Goal: Information Seeking & Learning: Learn about a topic

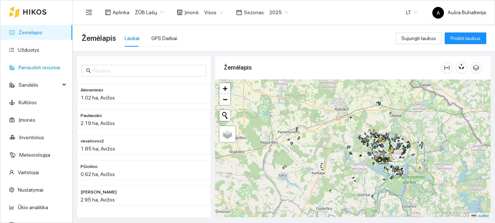
click at [34, 69] on link "Panaudoti resursai" at bounding box center [40, 68] width 42 height 6
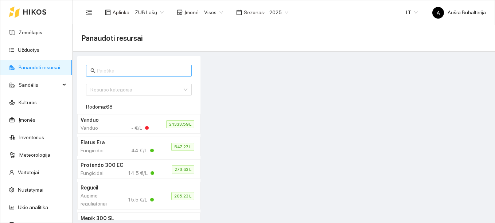
click at [115, 70] on input "text" at bounding box center [142, 71] width 90 height 8
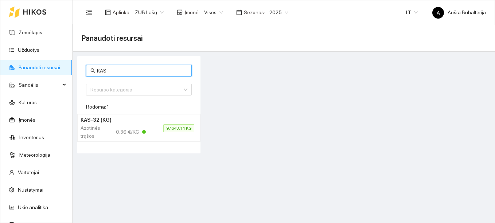
click at [179, 130] on span "97643.11 KG" at bounding box center [178, 128] width 31 height 8
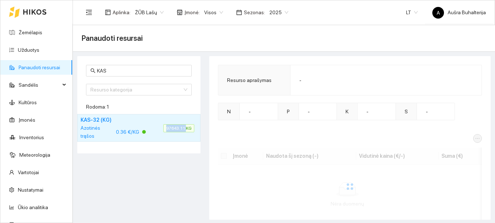
click at [179, 130] on span "97643.11 KG" at bounding box center [178, 128] width 31 height 8
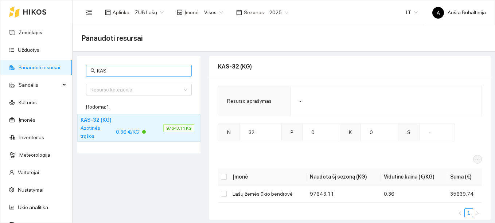
click at [117, 69] on input "KAS" at bounding box center [142, 71] width 90 height 8
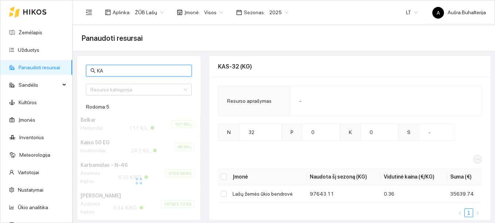
type input "K"
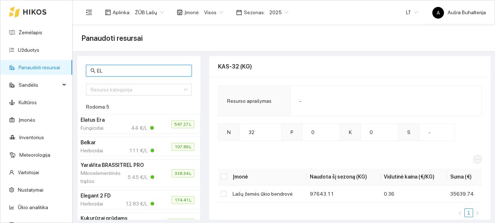
click at [99, 198] on h4 "Elegant 2 FD" at bounding box center [117, 196] width 73 height 8
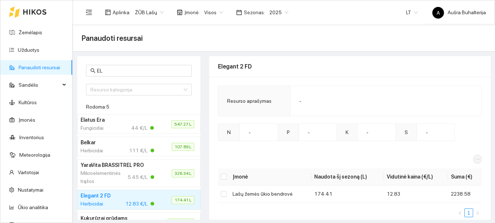
drag, startPoint x: 99, startPoint y: 198, endPoint x: 111, endPoint y: 202, distance: 12.6
click at [111, 202] on div "Herbicidai 12.83 €/L" at bounding box center [118, 204] width 74 height 8
drag, startPoint x: 109, startPoint y: 69, endPoint x: 85, endPoint y: 66, distance: 24.6
click at [85, 66] on div "EL Resurso kategorija Rodoma: 5 Elatus Era Fungicidai 44 €/L 547.27 L Belkar He…" at bounding box center [138, 150] width 123 height 188
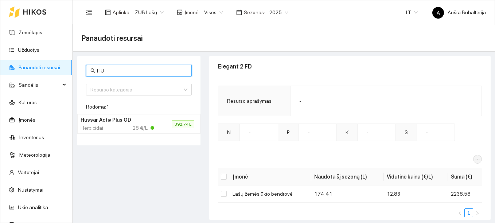
click at [99, 128] on div "Herbicidai" at bounding box center [94, 128] width 27 height 8
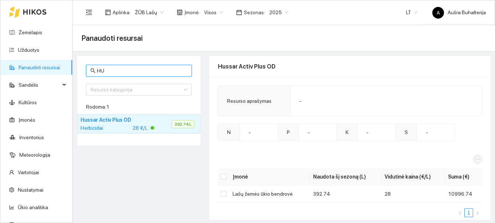
drag, startPoint x: 110, startPoint y: 70, endPoint x: 91, endPoint y: 67, distance: 19.2
click at [93, 67] on span "HU" at bounding box center [139, 71] width 106 height 12
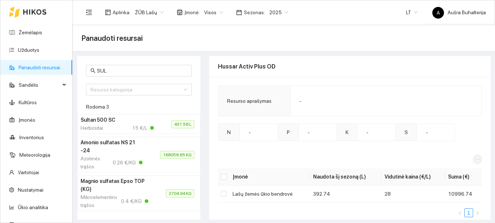
click at [115, 122] on h4 "Sultan 500 SC" at bounding box center [117, 120] width 73 height 8
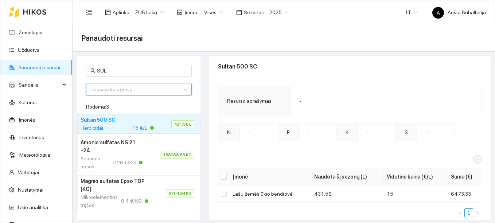
click at [113, 88] on input "search" at bounding box center [136, 89] width 92 height 11
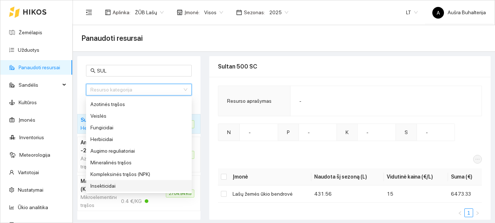
click at [110, 189] on div "Insekticidai" at bounding box center [138, 186] width 97 height 8
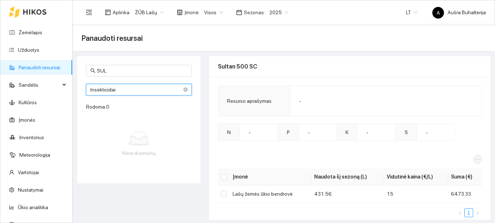
click at [118, 88] on div "Insekticidai Insekticidai 8 9 11 Azotinės trąšos Veislės Fungicidai Herbicidai …" at bounding box center [139, 90] width 106 height 12
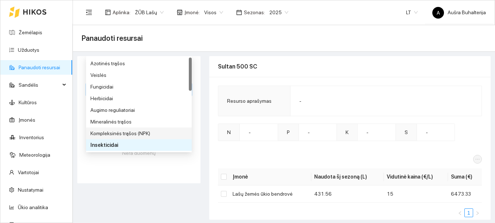
click at [119, 133] on div "Kompleksinės trąšos (NPK)" at bounding box center [138, 133] width 97 height 8
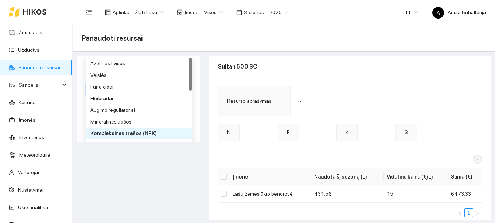
click at [119, 133] on div "SUL Kompleksinės trąšos (NPK) Kompleksinės trąšos (NPK) 7 8 9 Azotinės trąšos V…" at bounding box center [138, 99] width 123 height 86
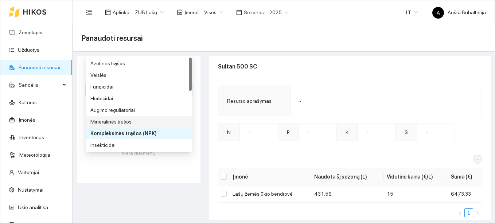
click at [122, 122] on div "Mineralinės trąšos" at bounding box center [138, 122] width 97 height 8
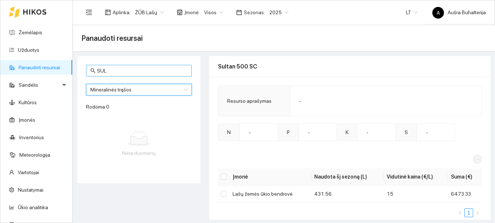
click at [113, 68] on input "SUL" at bounding box center [142, 71] width 90 height 8
type input "S"
click at [147, 90] on div "Mineralinės trąšos 6 7 8 Azotinės trąšos Veislės Fungicidai Herbicidai Augimo r…" at bounding box center [139, 90] width 106 height 12
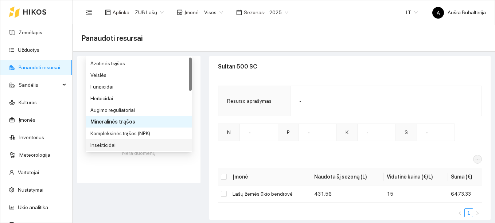
click at [115, 143] on div "Insekticidai" at bounding box center [138, 145] width 97 height 8
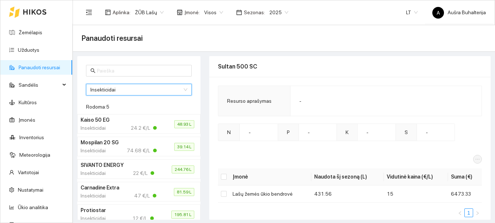
scroll to position [16, 0]
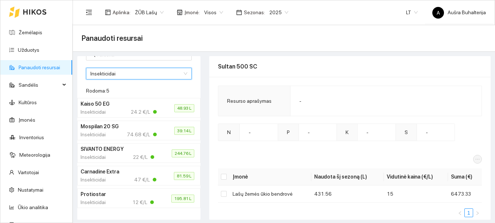
click at [129, 195] on h4 "Protiostar" at bounding box center [117, 194] width 73 height 8
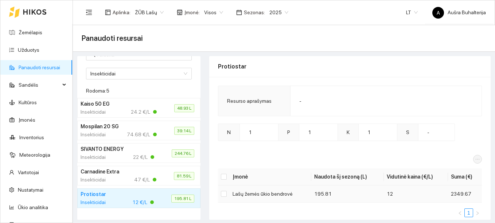
click at [276, 195] on td "Lašų žemės ūkio bendrovė" at bounding box center [271, 194] width 82 height 17
drag, startPoint x: 276, startPoint y: 195, endPoint x: 224, endPoint y: 192, distance: 52.6
click at [223, 192] on input "checkbox" at bounding box center [224, 194] width 6 height 6
checkbox input "true"
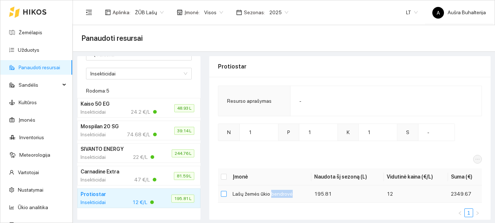
checkbox input "true"
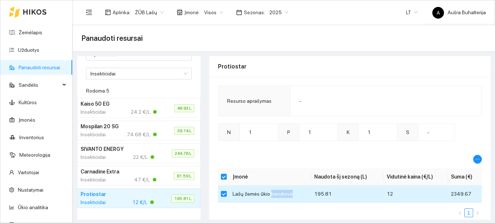
scroll to position [12, 0]
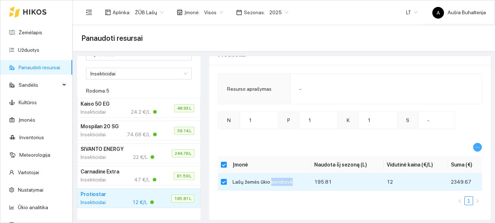
click at [475, 148] on icon "ellipsis" at bounding box center [477, 147] width 5 height 5
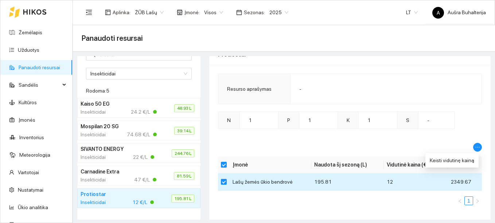
click at [254, 182] on td "Lašų žemės ūkio bendrovė" at bounding box center [271, 182] width 82 height 17
drag, startPoint x: 254, startPoint y: 182, endPoint x: 228, endPoint y: 178, distance: 26.7
click at [225, 182] on input "checkbox" at bounding box center [224, 182] width 6 height 6
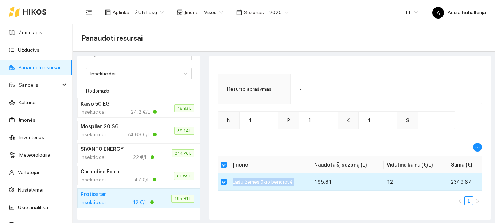
checkbox input "false"
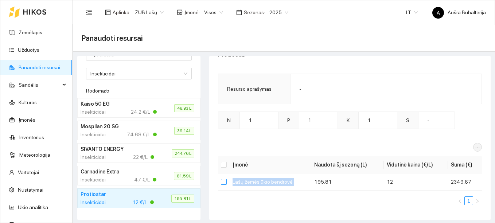
scroll to position [0, 0]
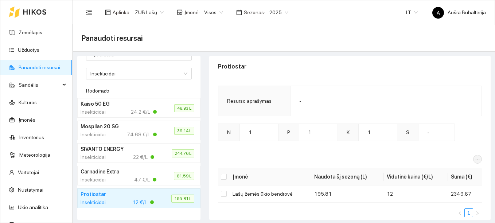
click at [95, 176] on div "Insekticidai" at bounding box center [94, 180] width 27 height 8
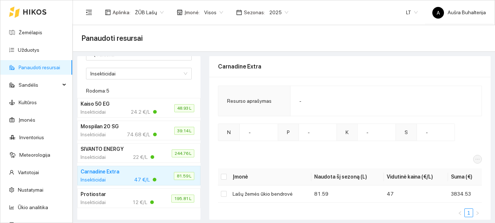
click at [112, 155] on div "Insekticidai 22 €/L" at bounding box center [118, 157] width 74 height 8
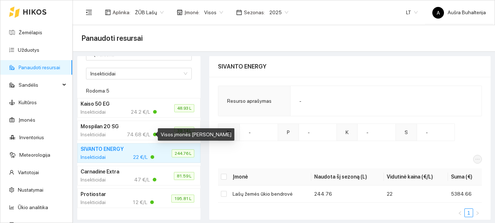
click at [127, 132] on div "74.68 €/L" at bounding box center [142, 134] width 30 height 8
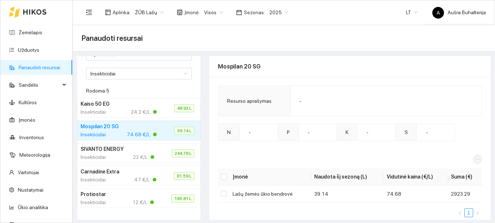
click at [135, 123] on h4 "Mospilan 20 SG" at bounding box center [117, 126] width 73 height 8
click at [109, 133] on div "Insekticidai 74.68 €/L" at bounding box center [119, 134] width 76 height 8
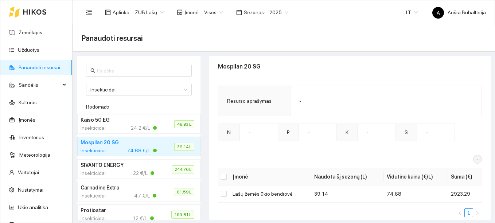
scroll to position [16, 0]
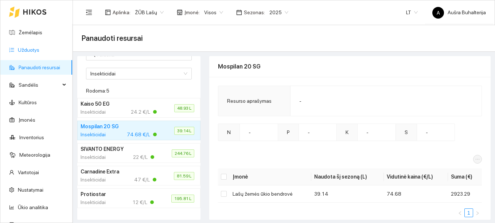
click at [30, 48] on link "Užduotys" at bounding box center [29, 50] width 22 height 6
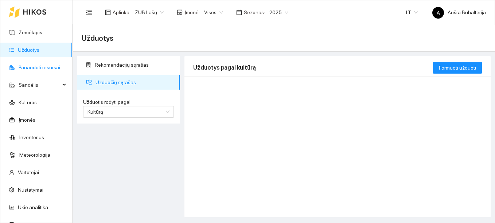
click at [27, 69] on link "Panaudoti resursai" at bounding box center [40, 68] width 42 height 6
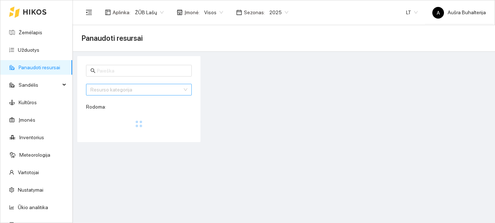
click at [117, 92] on div "Resurso kategorija" at bounding box center [139, 90] width 106 height 12
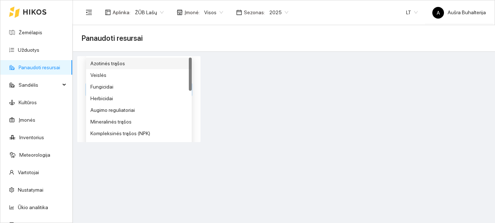
click at [115, 62] on div "Azotinės trąšos" at bounding box center [138, 63] width 97 height 8
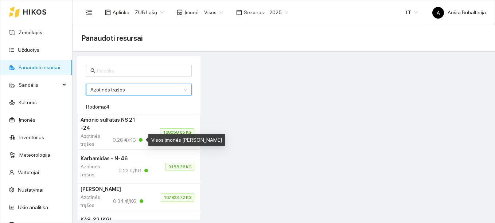
scroll to position [36, 0]
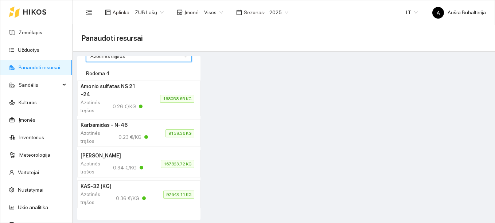
click at [95, 157] on h4 "[PERSON_NAME]" at bounding box center [112, 156] width 63 height 8
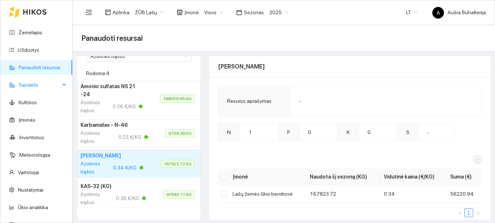
click at [31, 86] on span "Sandėlis" at bounding box center [40, 85] width 42 height 15
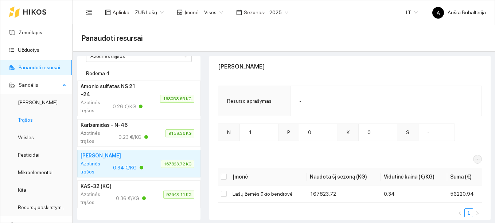
click at [26, 120] on link "Trąšos" at bounding box center [25, 120] width 15 height 6
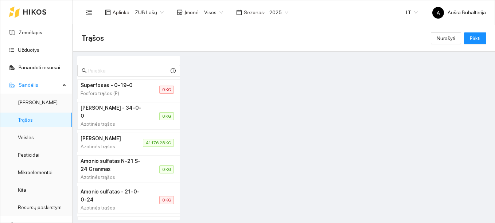
click at [100, 143] on h4 "[PERSON_NAME]" at bounding box center [103, 139] width 45 height 8
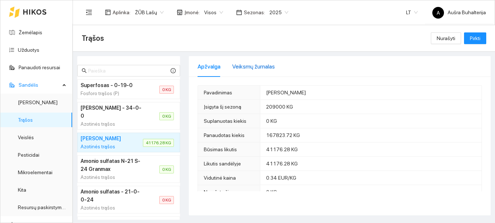
click at [253, 64] on div "Veiksmų žurnalas" at bounding box center [253, 66] width 43 height 9
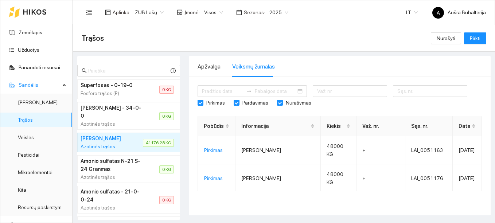
click at [200, 103] on input "Pirkimas" at bounding box center [200, 102] width 5 height 5
checkbox input "false"
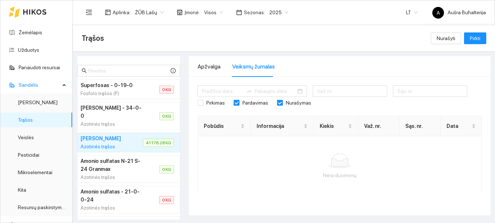
click at [236, 103] on input "Pardavimas" at bounding box center [236, 102] width 5 height 5
checkbox input "false"
click at [277, 103] on input "Nurašymas" at bounding box center [279, 102] width 5 height 5
click at [279, 104] on input "Nurašymas" at bounding box center [279, 102] width 5 height 5
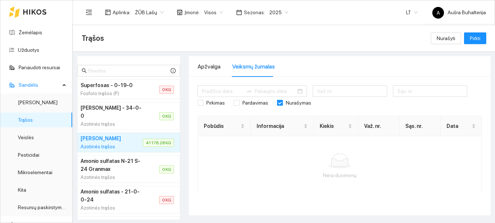
checkbox input "false"
click at [196, 90] on div "Pirkimas Pardavimas Nurašymas Pobūdis Informacija Kiekis Važ. nr. Sąs. nr. Data…" at bounding box center [340, 134] width 302 height 115
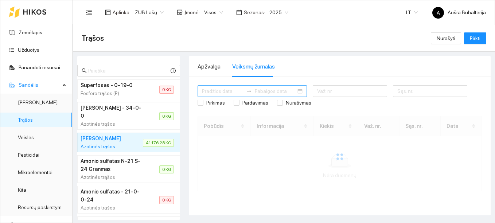
click at [203, 90] on input at bounding box center [222, 91] width 41 height 8
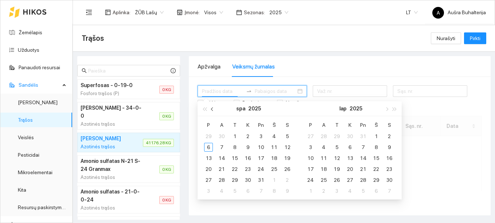
click at [211, 109] on span "button" at bounding box center [213, 109] width 4 height 4
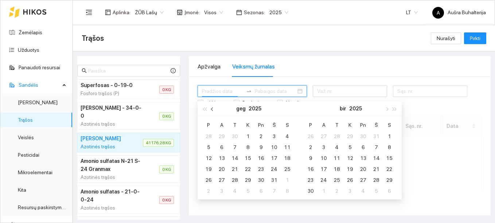
click at [211, 109] on span "button" at bounding box center [213, 109] width 4 height 4
type input "[DATE]"
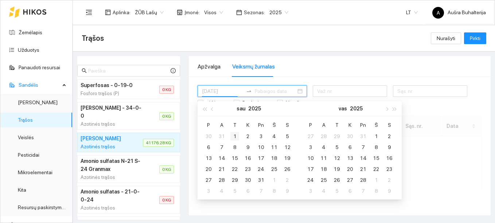
click at [234, 135] on div "1" at bounding box center [234, 136] width 9 height 9
click at [277, 91] on input at bounding box center [275, 91] width 41 height 8
type input "[DATE]"
click at [387, 109] on span "button" at bounding box center [387, 109] width 4 height 4
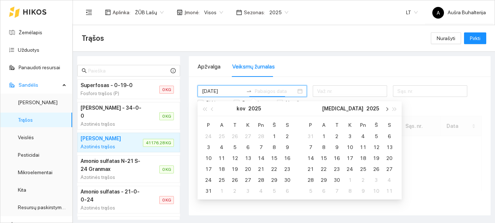
click at [387, 109] on span "button" at bounding box center [387, 109] width 4 height 4
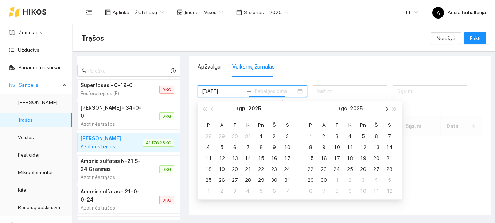
click at [387, 109] on span "button" at bounding box center [387, 109] width 4 height 4
click at [212, 109] on span "button" at bounding box center [213, 109] width 4 height 4
type input "[DATE]"
click at [312, 147] on div "6" at bounding box center [310, 147] width 9 height 9
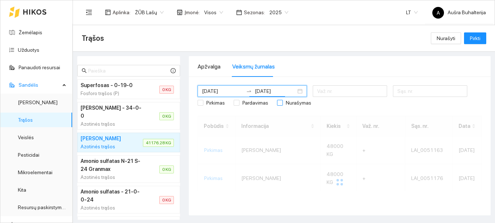
click at [278, 103] on input "Nurašymas" at bounding box center [279, 102] width 5 height 5
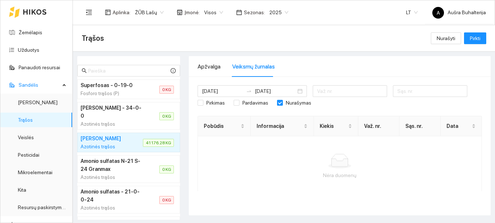
click at [128, 116] on h4 "[PERSON_NAME] - 34-0-0" at bounding box center [111, 112] width 61 height 16
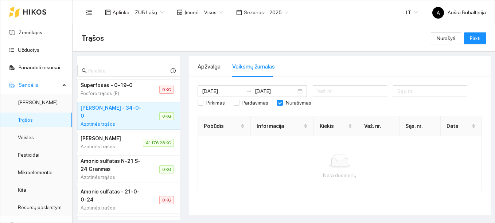
click at [126, 87] on h4 "Superfosas - 0-19-0" at bounding box center [111, 85] width 61 height 8
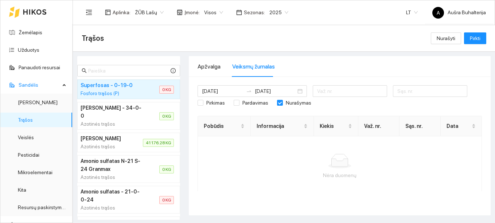
click at [138, 179] on li "Amonio sulfatas N-21 S-24 Granmax Azotinės trąšos 0 KG" at bounding box center [128, 169] width 103 height 28
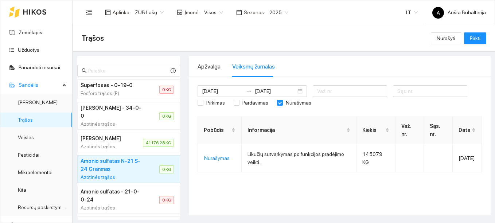
click at [104, 143] on h4 "[PERSON_NAME]" at bounding box center [103, 139] width 45 height 8
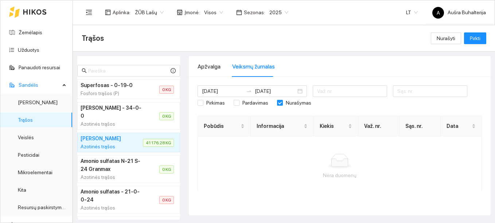
drag, startPoint x: 278, startPoint y: 102, endPoint x: 272, endPoint y: 102, distance: 5.9
click at [278, 102] on input "Nurašymas" at bounding box center [279, 102] width 5 height 5
checkbox input "false"
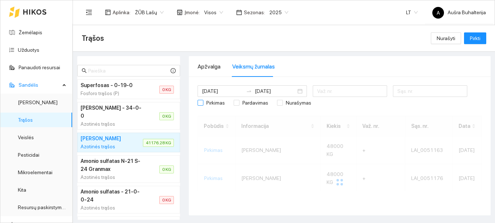
click at [201, 103] on input "Pirkimas" at bounding box center [200, 102] width 5 height 5
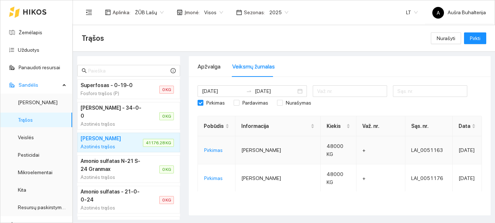
click at [356, 147] on td "+" at bounding box center [380, 150] width 49 height 28
click at [201, 104] on input "Pirkimas" at bounding box center [200, 102] width 5 height 5
checkbox input "false"
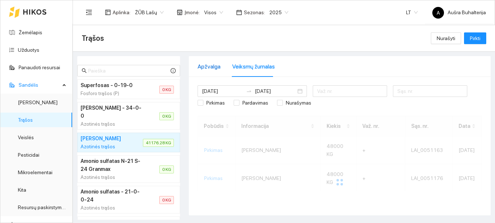
click at [209, 68] on div "Apžvalga" at bounding box center [209, 66] width 23 height 9
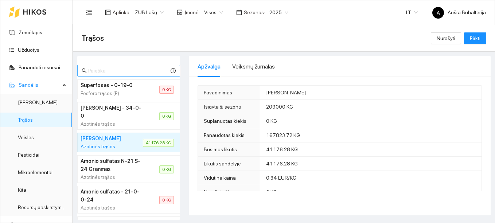
click at [90, 66] on span at bounding box center [128, 71] width 103 height 12
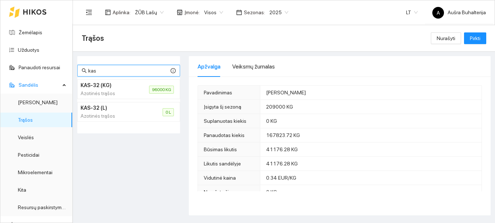
click at [120, 91] on div "Azotinės trąšos" at bounding box center [106, 93] width 51 height 8
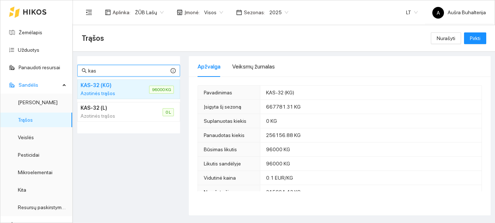
click at [117, 69] on input "kas" at bounding box center [128, 71] width 81 height 8
type input "k"
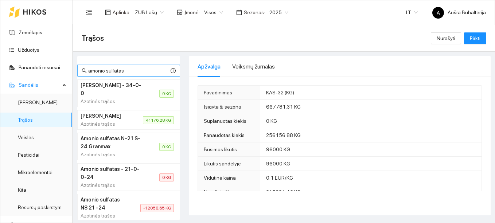
click at [173, 70] on icon "info-circle" at bounding box center [173, 71] width 1 height 3
drag, startPoint x: 132, startPoint y: 72, endPoint x: 316, endPoint y: 90, distance: 184.6
click at [129, 70] on input "amonio sulfatas" at bounding box center [128, 71] width 81 height 8
type input "a"
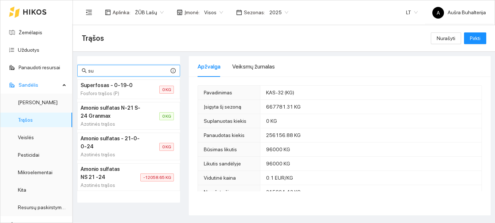
type input "s"
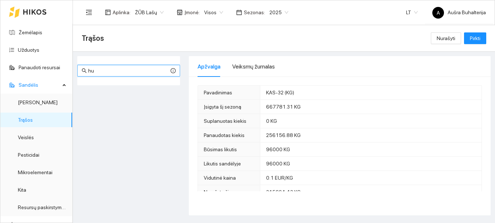
type input "h"
click at [32, 173] on link "Mikroelementai" at bounding box center [35, 172] width 35 height 6
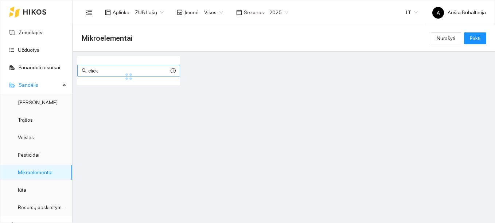
click at [109, 71] on input "click" at bounding box center [128, 71] width 81 height 8
type input "c"
type input "h"
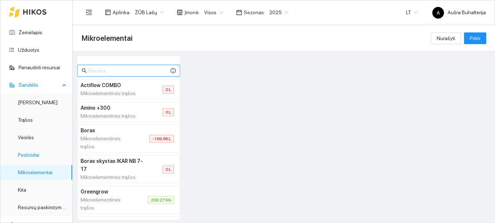
click at [27, 154] on link "Pesticidai" at bounding box center [29, 155] width 22 height 6
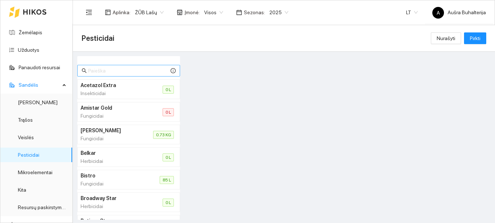
click at [97, 70] on input "text" at bounding box center [128, 71] width 81 height 8
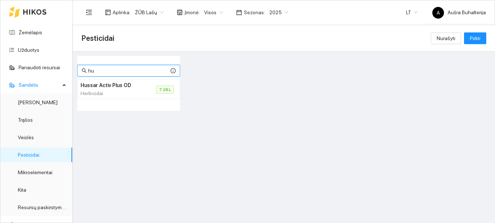
click at [112, 87] on h4 "Hussar Activ Plus OD" at bounding box center [110, 85] width 58 height 8
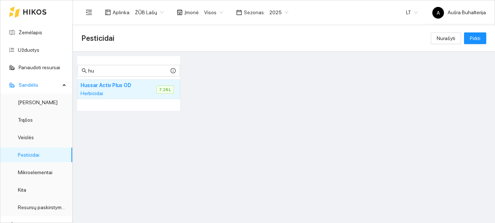
click at [174, 89] on li "7.26 L" at bounding box center [167, 89] width 23 height 8
click at [169, 89] on span "7.26 L" at bounding box center [164, 90] width 17 height 8
drag, startPoint x: 169, startPoint y: 89, endPoint x: 125, endPoint y: 86, distance: 44.3
click at [125, 86] on h4 "Hussar Activ Plus OD" at bounding box center [110, 85] width 58 height 8
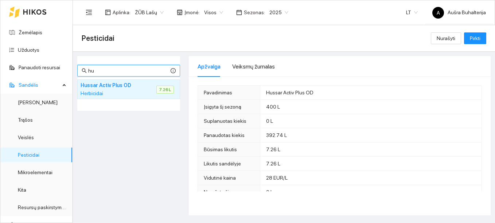
drag, startPoint x: 106, startPoint y: 69, endPoint x: 74, endPoint y: 73, distance: 31.9
click at [75, 73] on div "hu Acetazol Extra Insekticidai 0 L Amistar Gold Fungicidai 0 L [PERSON_NAME] Fu…" at bounding box center [282, 134] width 422 height 164
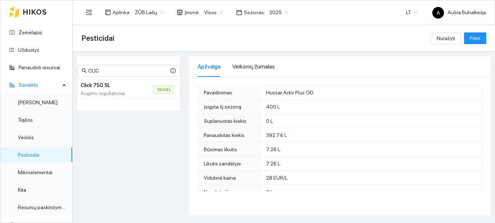
click at [122, 90] on div "Augimo reguliatoriai" at bounding box center [108, 93] width 55 height 8
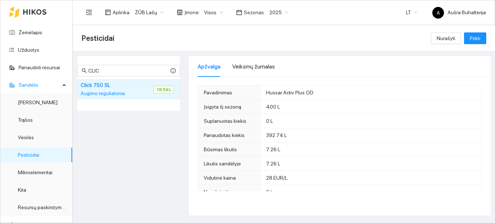
click at [156, 88] on span "18.59 L" at bounding box center [163, 90] width 20 height 8
drag, startPoint x: 102, startPoint y: 73, endPoint x: 87, endPoint y: 72, distance: 15.0
click at [87, 72] on span "CLIC" at bounding box center [128, 71] width 103 height 12
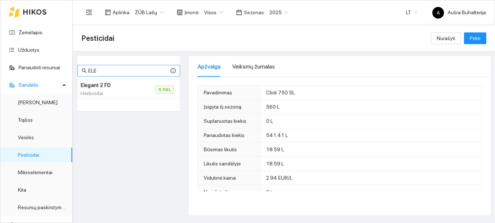
drag, startPoint x: 108, startPoint y: 66, endPoint x: 92, endPoint y: 66, distance: 16.1
click at [92, 66] on span "ELE" at bounding box center [128, 71] width 103 height 12
drag, startPoint x: 98, startPoint y: 72, endPoint x: 85, endPoint y: 69, distance: 13.2
click at [85, 69] on span "ELE" at bounding box center [128, 71] width 103 height 12
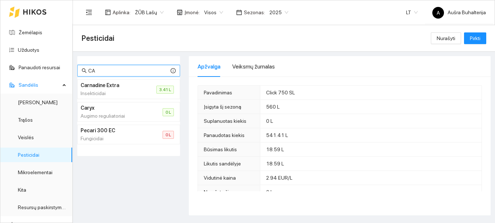
type input "C"
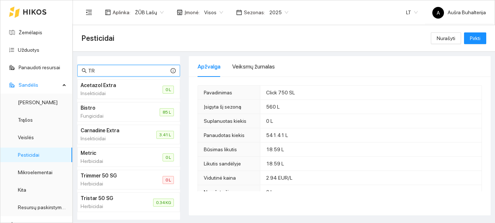
type input "T"
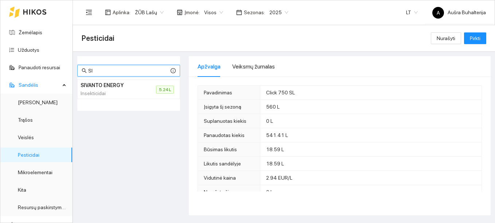
type input "S"
type input "B"
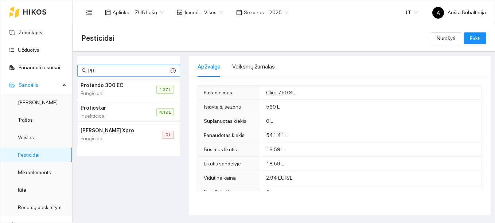
type input "P"
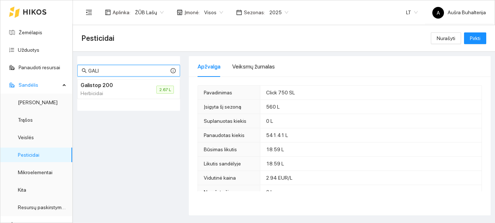
click at [105, 71] on input "GALI" at bounding box center [128, 71] width 81 height 8
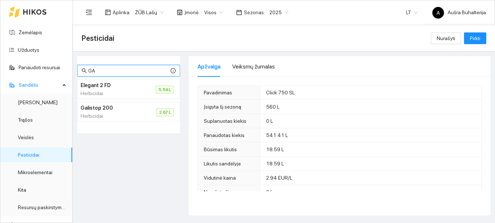
type input "G"
click at [105, 71] on input "pROT" at bounding box center [128, 71] width 81 height 8
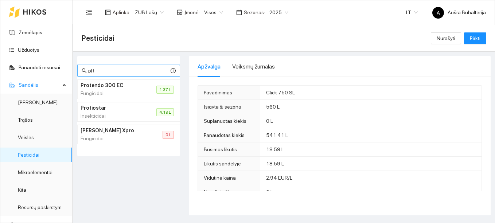
type input "p"
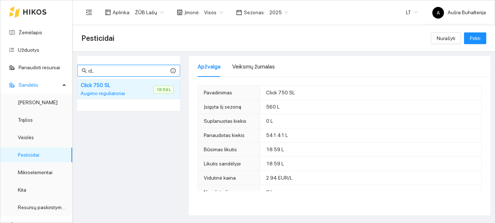
type input "c"
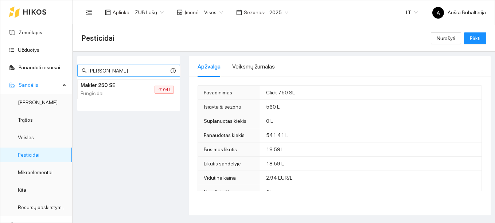
drag, startPoint x: 114, startPoint y: 71, endPoint x: 78, endPoint y: 66, distance: 36.4
click at [78, 66] on span "[PERSON_NAME]" at bounding box center [128, 71] width 103 height 12
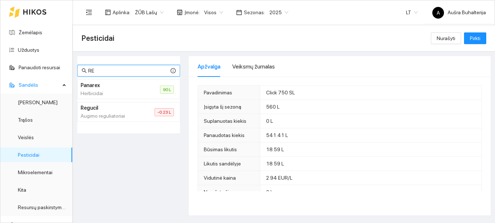
type input "R"
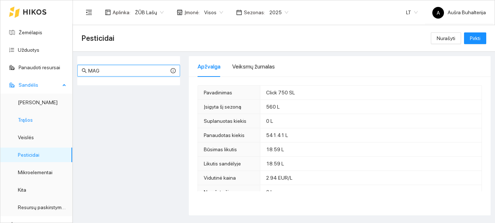
click at [28, 120] on link "Trąšos" at bounding box center [25, 120] width 15 height 6
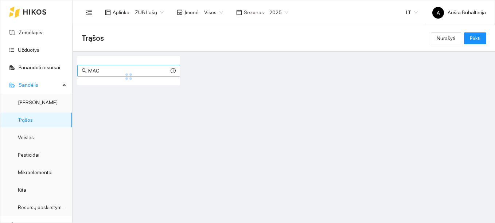
click at [106, 70] on input "MAG" at bounding box center [128, 71] width 81 height 8
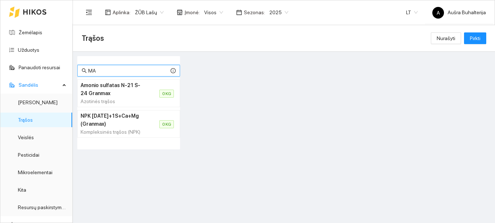
type input "M"
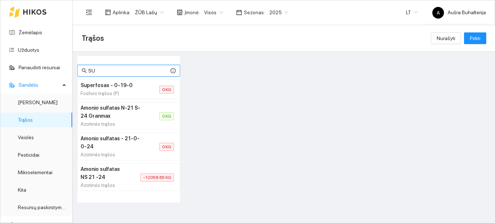
type input "S"
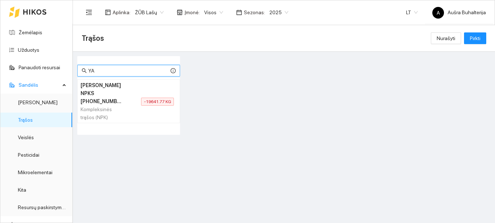
drag, startPoint x: 101, startPoint y: 69, endPoint x: 79, endPoint y: 69, distance: 21.5
click at [84, 69] on span "YA" at bounding box center [128, 71] width 103 height 12
drag, startPoint x: 79, startPoint y: 69, endPoint x: 70, endPoint y: 69, distance: 9.5
click at [78, 69] on span "YA" at bounding box center [128, 71] width 103 height 12
click at [70, 69] on section "Žemėlapis Užduotys Panaudoti resursai Sandėlis Derlius Trąšos Veislės Pesticida…" at bounding box center [247, 111] width 495 height 223
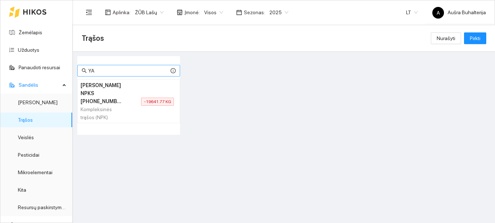
drag, startPoint x: 70, startPoint y: 69, endPoint x: 102, endPoint y: 67, distance: 32.5
click at [102, 67] on input "YA" at bounding box center [128, 71] width 81 height 8
click at [36, 171] on link "Mikroelementai" at bounding box center [35, 172] width 35 height 6
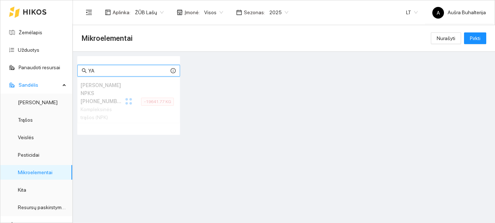
click at [103, 70] on input "YA" at bounding box center [128, 71] width 81 height 8
type input "Y"
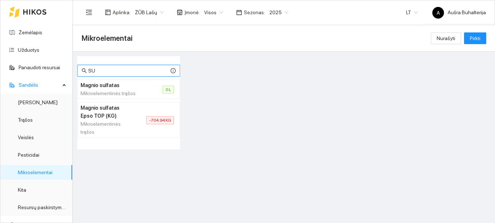
type input "S"
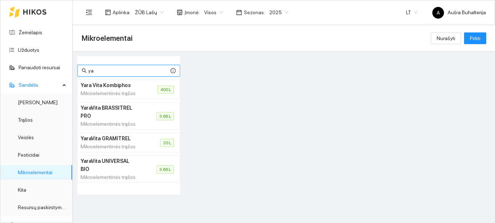
type input "ya"
click at [27, 49] on link "Užduotys" at bounding box center [29, 50] width 22 height 6
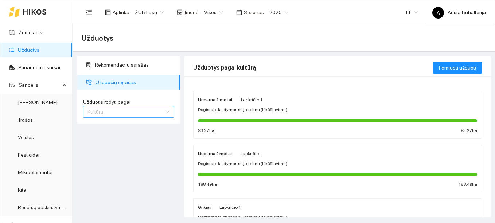
click at [143, 113] on span "Kultūrą" at bounding box center [128, 111] width 82 height 11
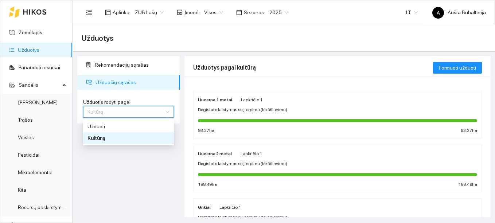
click at [100, 139] on span "Kultūrą" at bounding box center [95, 138] width 17 height 6
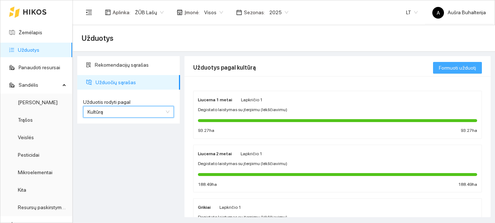
click at [451, 70] on span "Formuoti užduotį" at bounding box center [457, 68] width 37 height 8
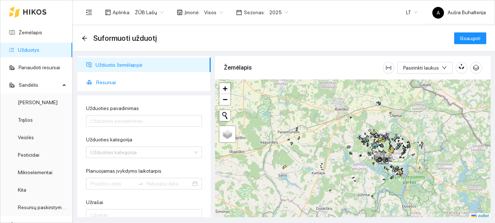
click at [106, 82] on span "Resursai" at bounding box center [150, 82] width 109 height 15
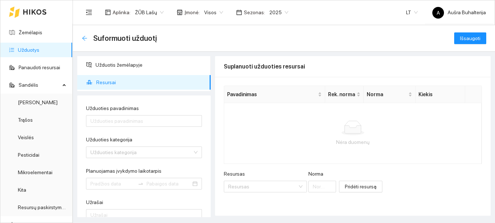
click at [86, 36] on icon "arrow-left" at bounding box center [85, 38] width 6 height 6
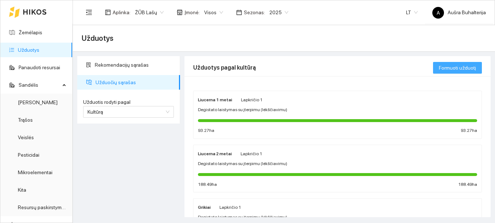
click at [460, 66] on span "Formuoti užduotį" at bounding box center [457, 68] width 37 height 8
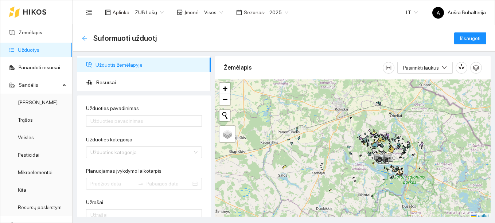
click at [85, 39] on icon "arrow-left" at bounding box center [85, 38] width 6 height 6
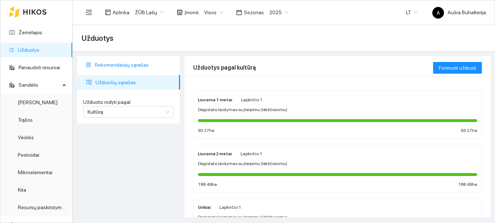
click at [102, 67] on span "Rekomendacijų sąrašas" at bounding box center [134, 65] width 79 height 15
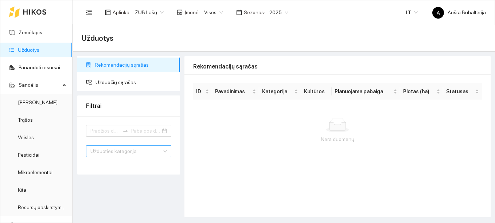
click at [140, 153] on input "search" at bounding box center [125, 151] width 71 height 11
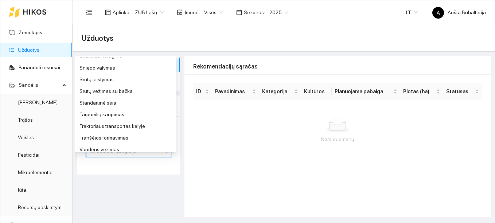
scroll to position [296, 0]
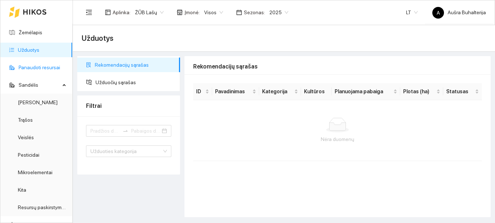
click at [35, 66] on link "Panaudoti resursai" at bounding box center [40, 68] width 42 height 6
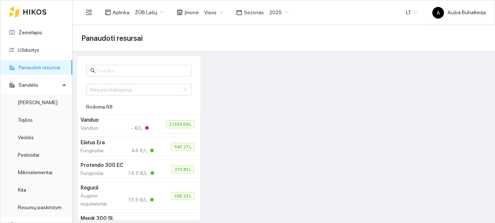
click at [99, 147] on div "Fungicidai" at bounding box center [94, 151] width 27 height 8
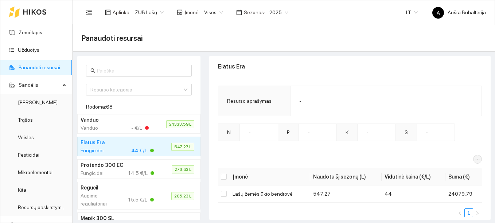
click at [99, 170] on div "Fungicidai" at bounding box center [94, 173] width 27 height 8
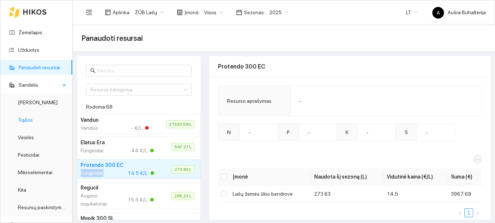
click at [22, 120] on link "Trąšos" at bounding box center [25, 120] width 15 height 6
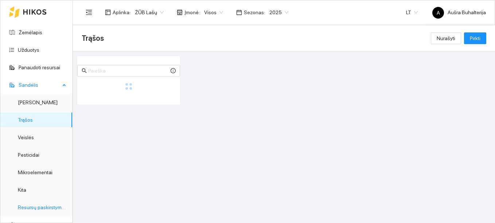
click at [43, 207] on link "Resursų paskirstymas" at bounding box center [42, 207] width 49 height 6
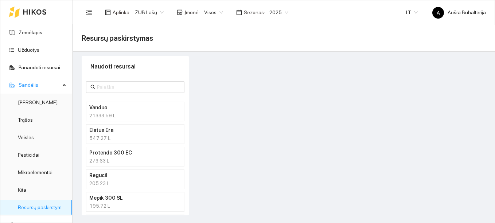
click at [108, 132] on h4 "Elatus Era" at bounding box center [125, 130] width 73 height 8
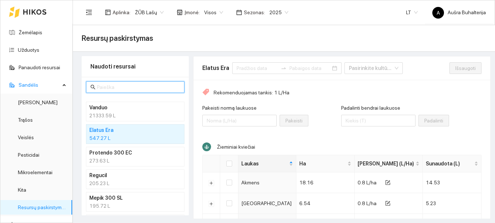
click at [108, 85] on input "text" at bounding box center [138, 87] width 83 height 8
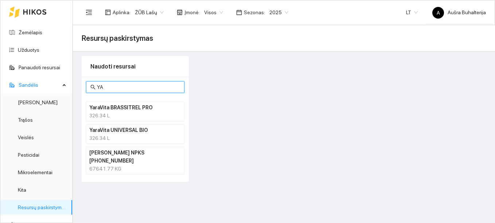
type input "YA"
click at [131, 132] on h4 "YaraVita UNIVERSAL BIO" at bounding box center [125, 130] width 73 height 8
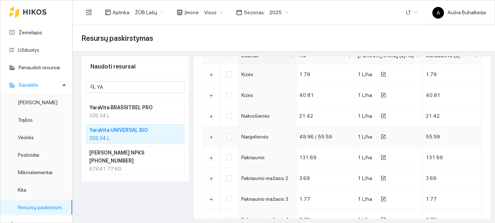
scroll to position [35, 0]
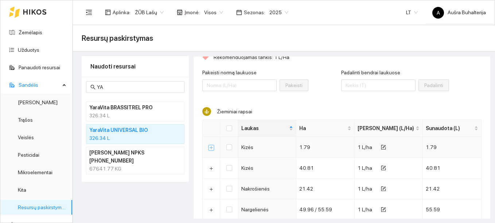
click at [211, 147] on button "Išskleisti" at bounding box center [212, 148] width 6 height 6
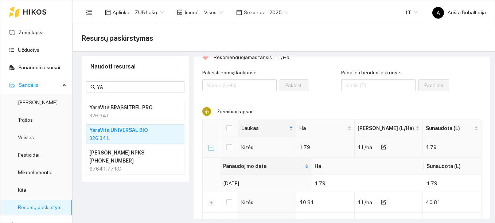
click at [211, 147] on button "Suskleisti" at bounding box center [212, 148] width 6 height 6
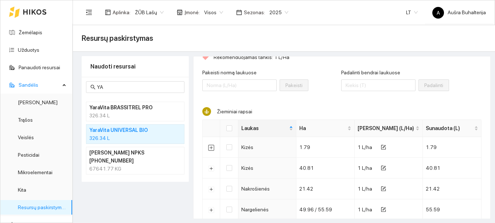
scroll to position [0, 0]
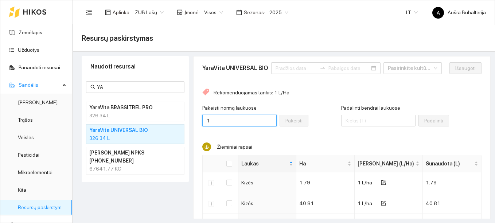
type input "1"
click at [260, 118] on input "1" at bounding box center [239, 121] width 74 height 12
click at [109, 113] on div "326.34 L" at bounding box center [135, 116] width 92 height 8
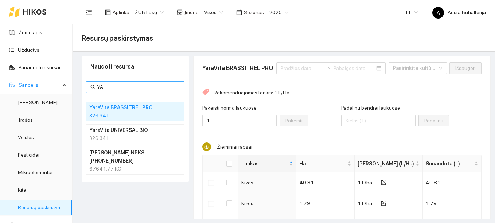
click at [122, 89] on input "YA" at bounding box center [138, 87] width 83 height 8
type input "Y"
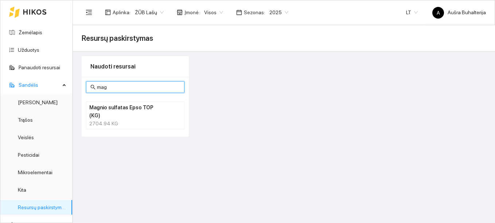
type input "mag"
click at [116, 112] on h4 "Magnio sulfatas Epso TOP (KG)" at bounding box center [125, 112] width 73 height 16
